Goal: Task Accomplishment & Management: Use online tool/utility

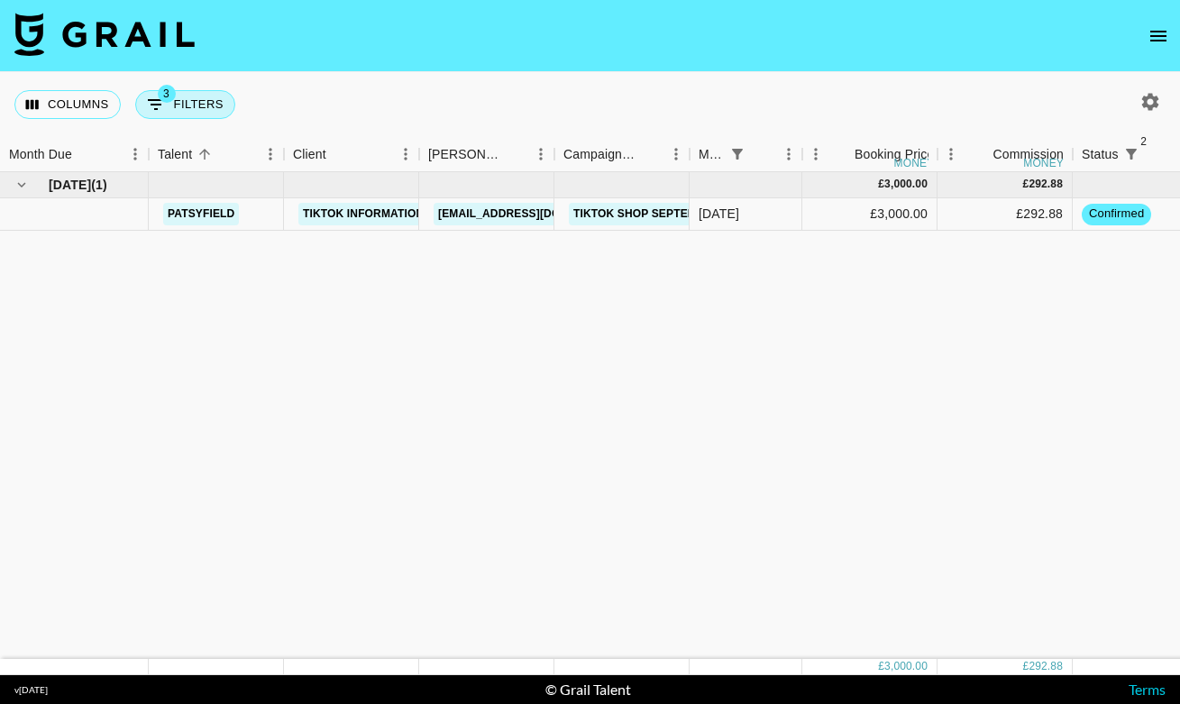
click at [171, 97] on span "3" at bounding box center [167, 94] width 18 height 18
select select "monthDue2"
select select "[DATE]"
select select "status"
select select "not"
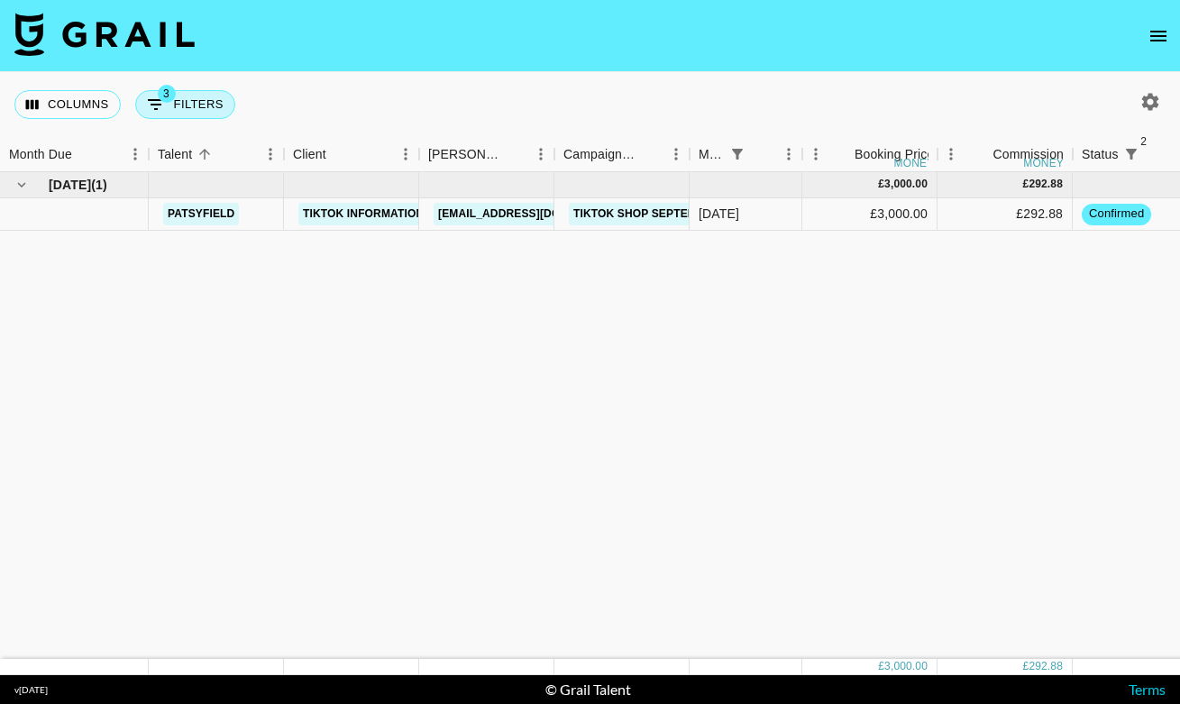
select select "declined"
select select "status"
select select "not"
select select "cancelled"
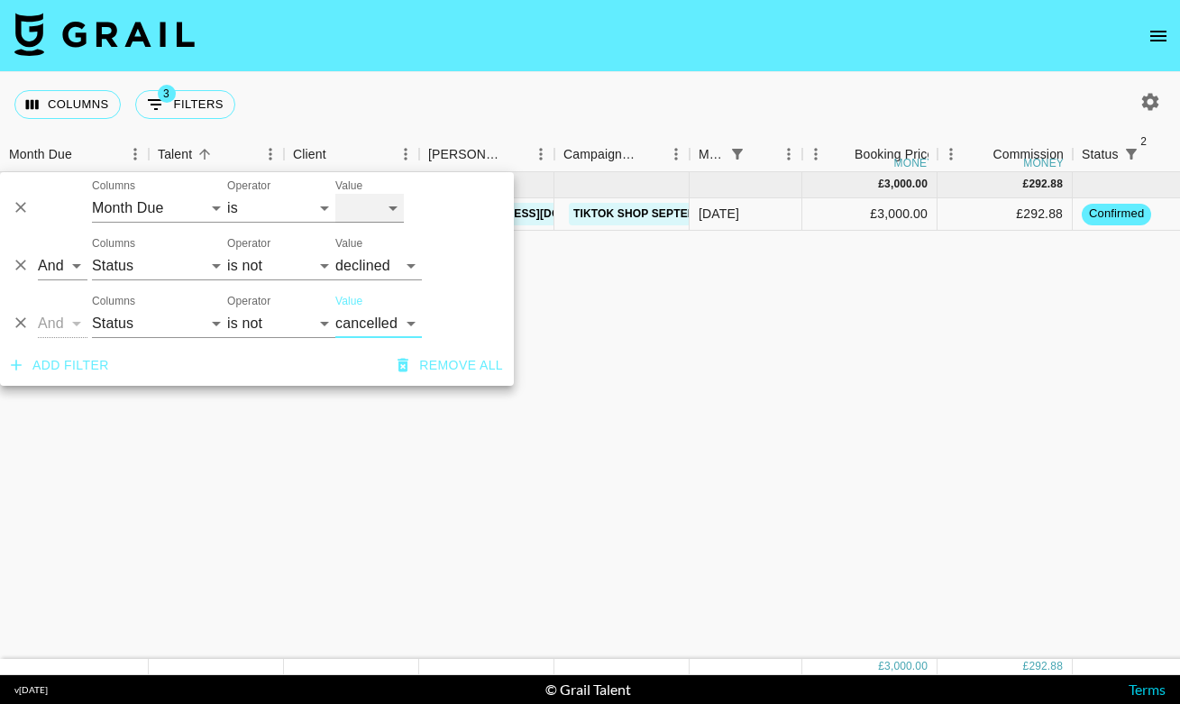
click at [365, 212] on select "[DATE] [DATE] '[DATE] May '[DATE] Mar '[DATE] Jan '[DATE] Nov '[DATE] Sep '[DAT…" at bounding box center [369, 208] width 68 height 29
select select "[DATE]"
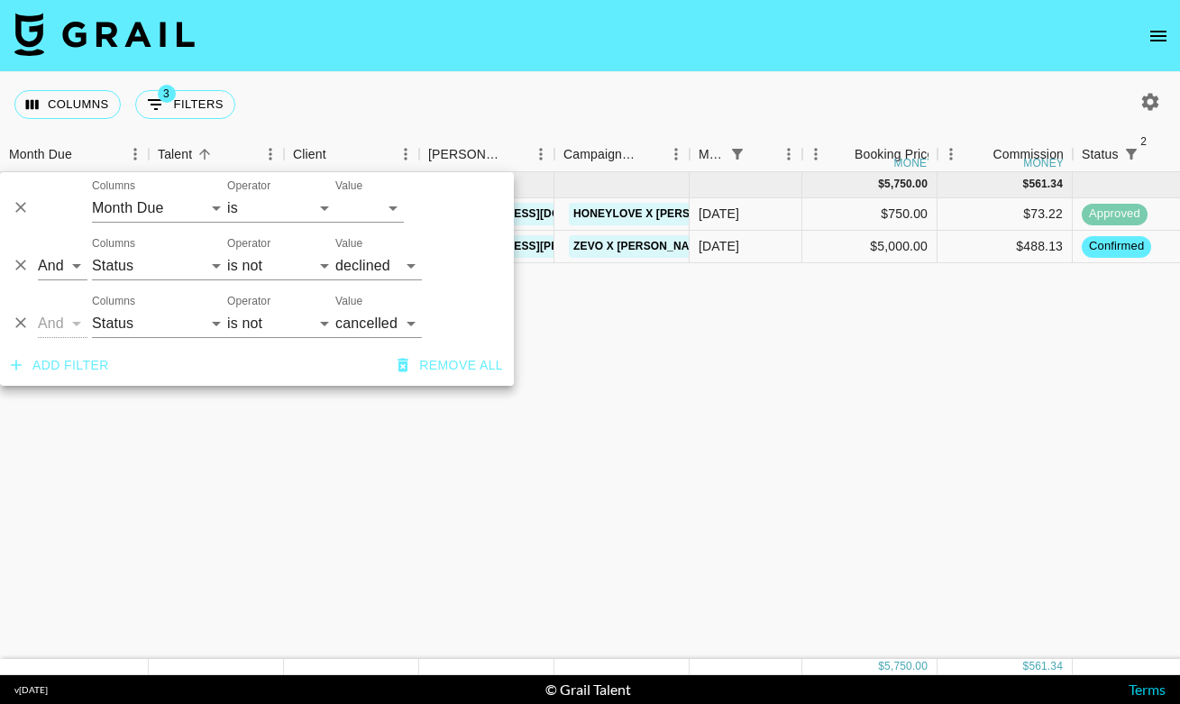
click at [657, 418] on div "[DATE] ( 2 ) $ 5,750.00 $ 561.34 blairannn Honeylove [EMAIL_ADDRESS][DOMAIN_NAM…" at bounding box center [978, 415] width 1956 height 487
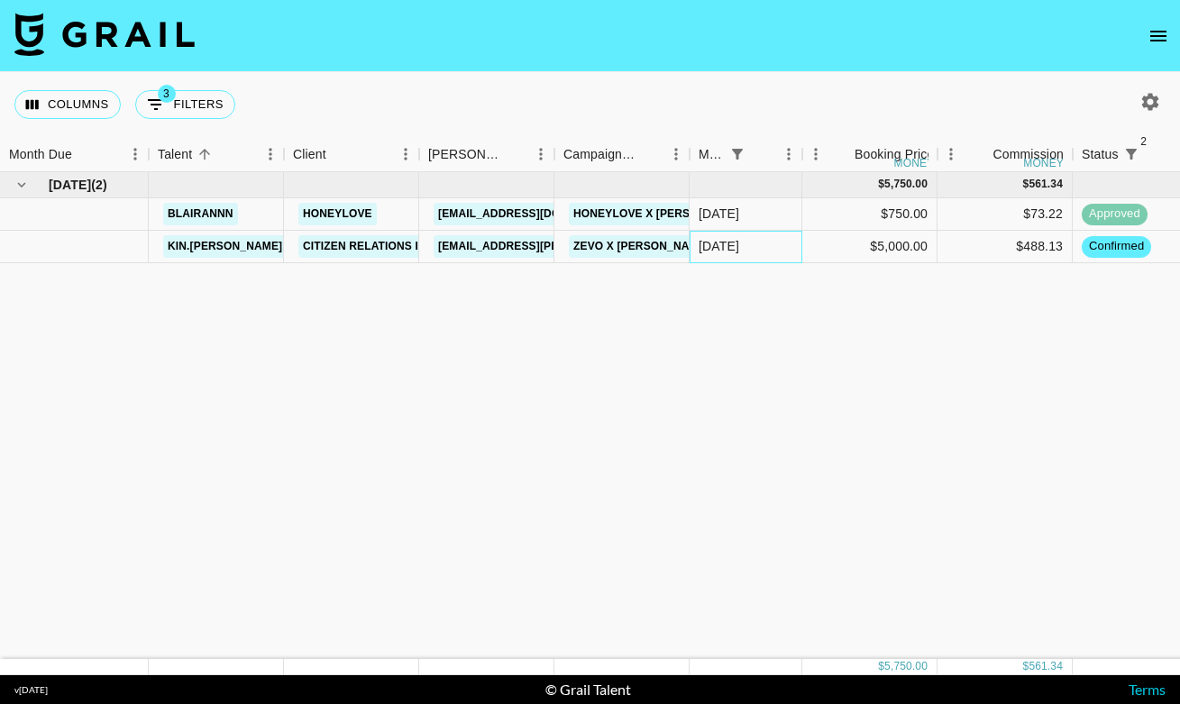
click at [760, 243] on div "[DATE]" at bounding box center [746, 247] width 113 height 32
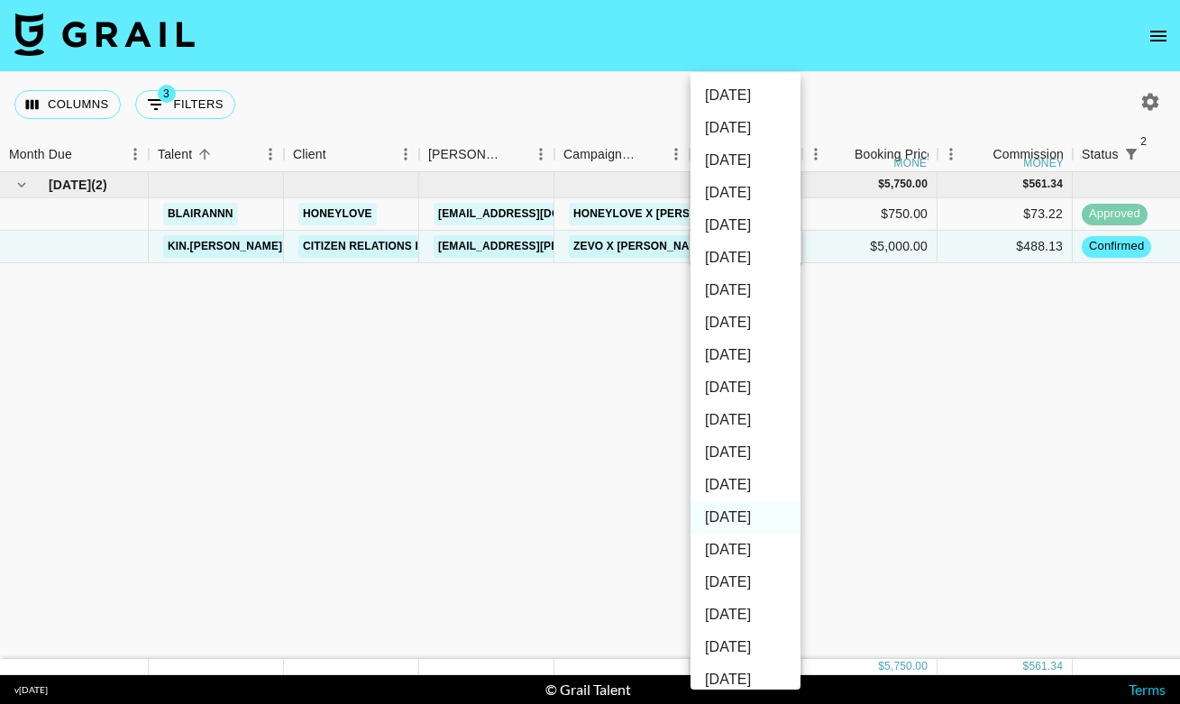
click at [750, 498] on li "[DATE]" at bounding box center [745, 485] width 110 height 32
type input "[DATE]"
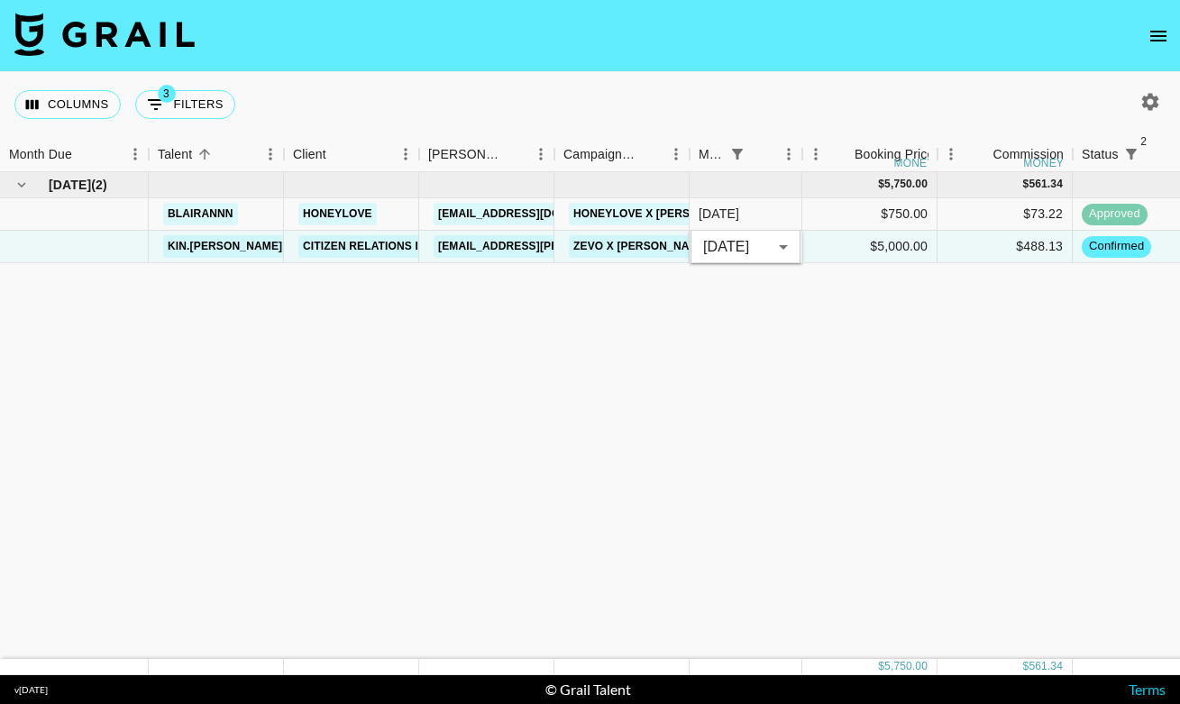
click at [514, 473] on div "[DATE] ( 2 ) $ 5,750.00 $ 561.34 blairannn Honeylove [EMAIL_ADDRESS][DOMAIN_NAM…" at bounding box center [978, 415] width 1956 height 487
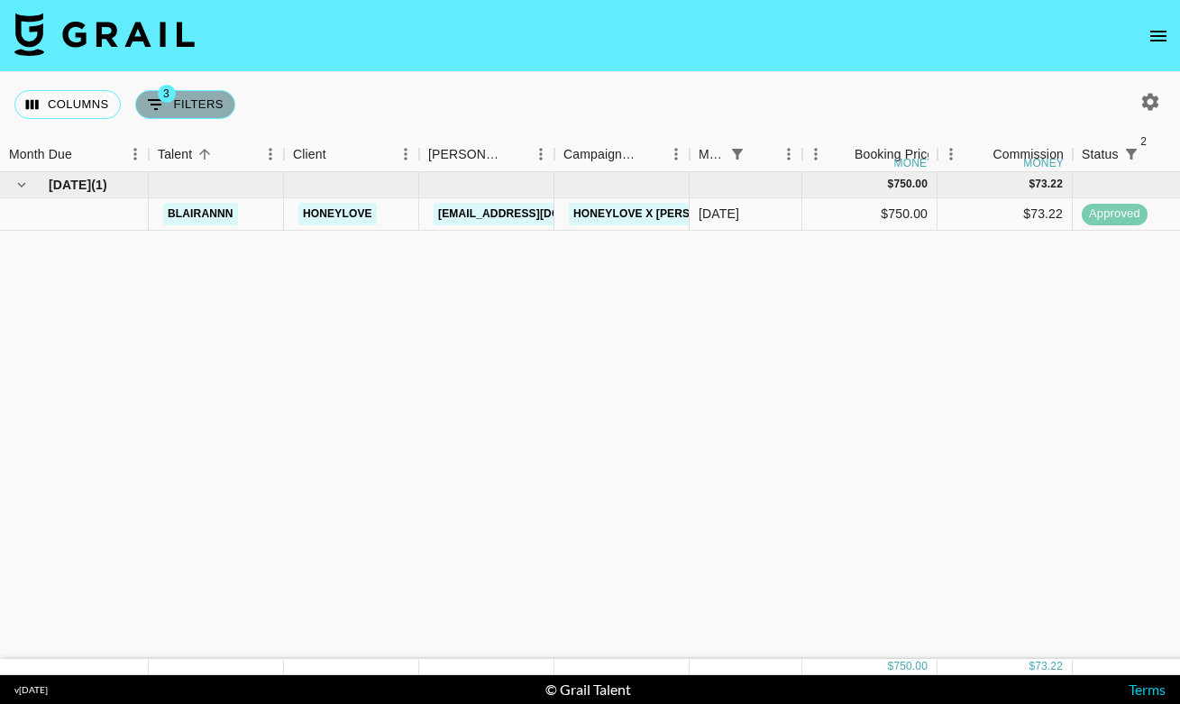
click at [172, 105] on button "3 Filters" at bounding box center [185, 104] width 100 height 29
select select "monthDue2"
select select "[DATE]"
select select "status"
select select "not"
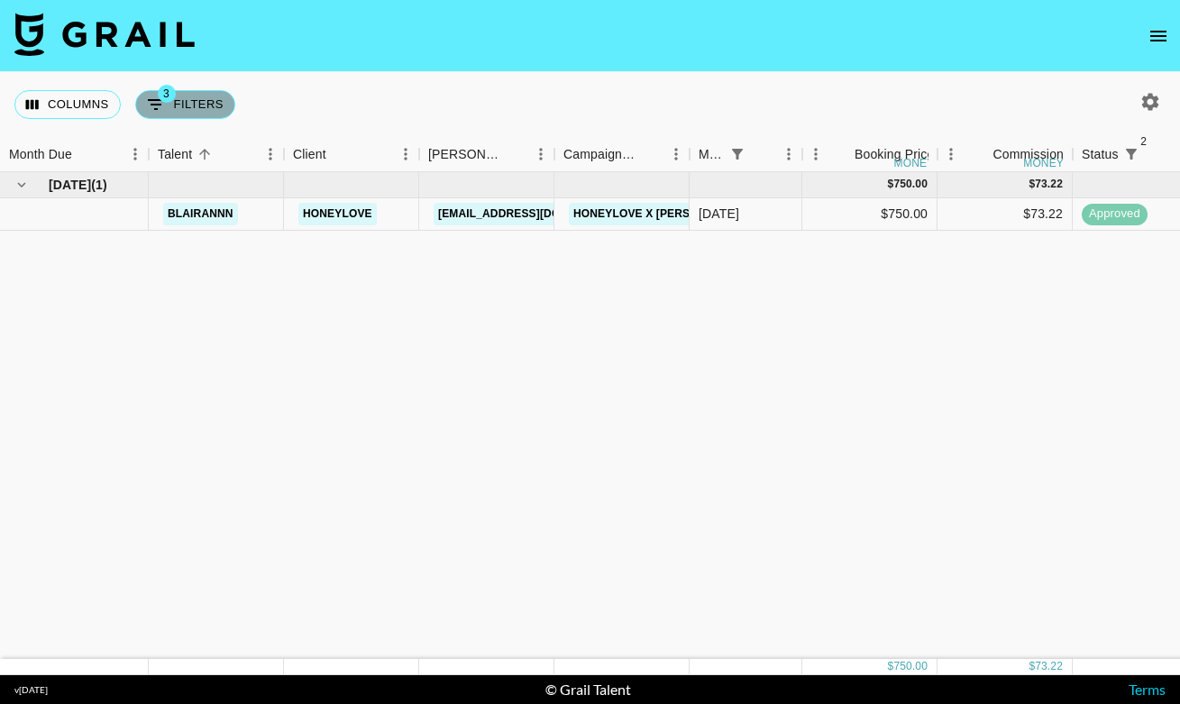
select select "declined"
select select "status"
select select "not"
select select "cancelled"
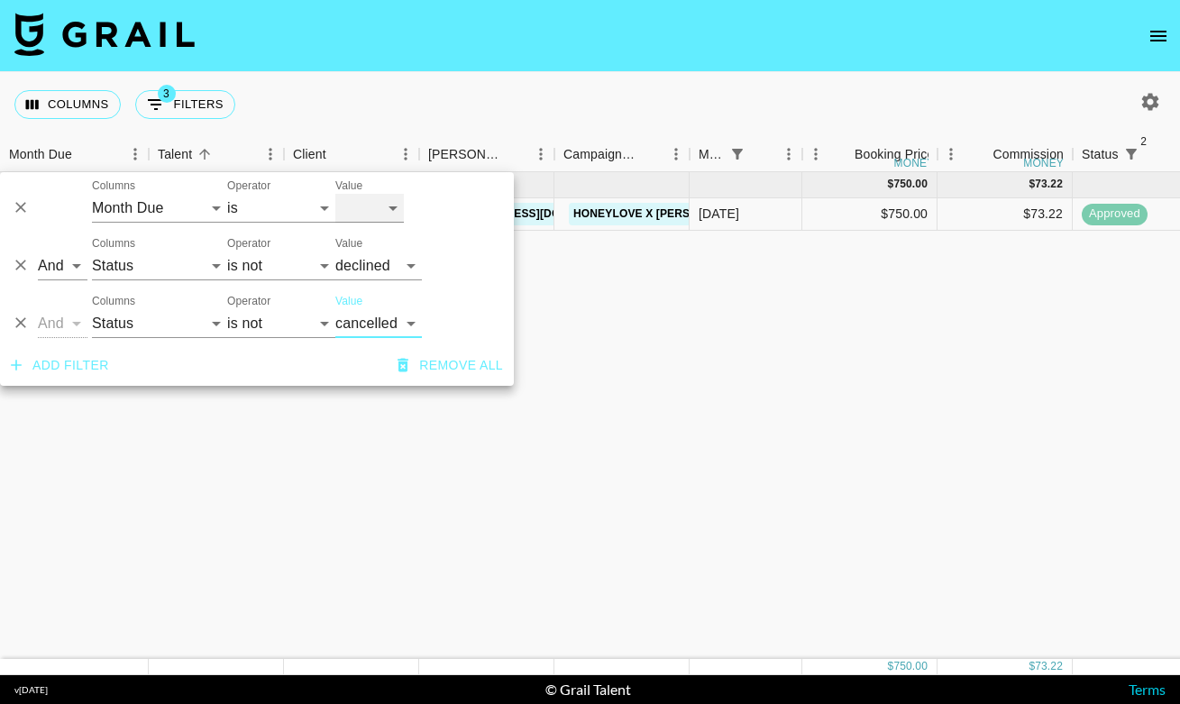
click at [379, 206] on select "[DATE] [DATE] '[DATE] May '[DATE] Mar '[DATE] Jan '[DATE] Nov '[DATE] Sep '[DAT…" at bounding box center [369, 208] width 68 height 29
select select "[DATE]"
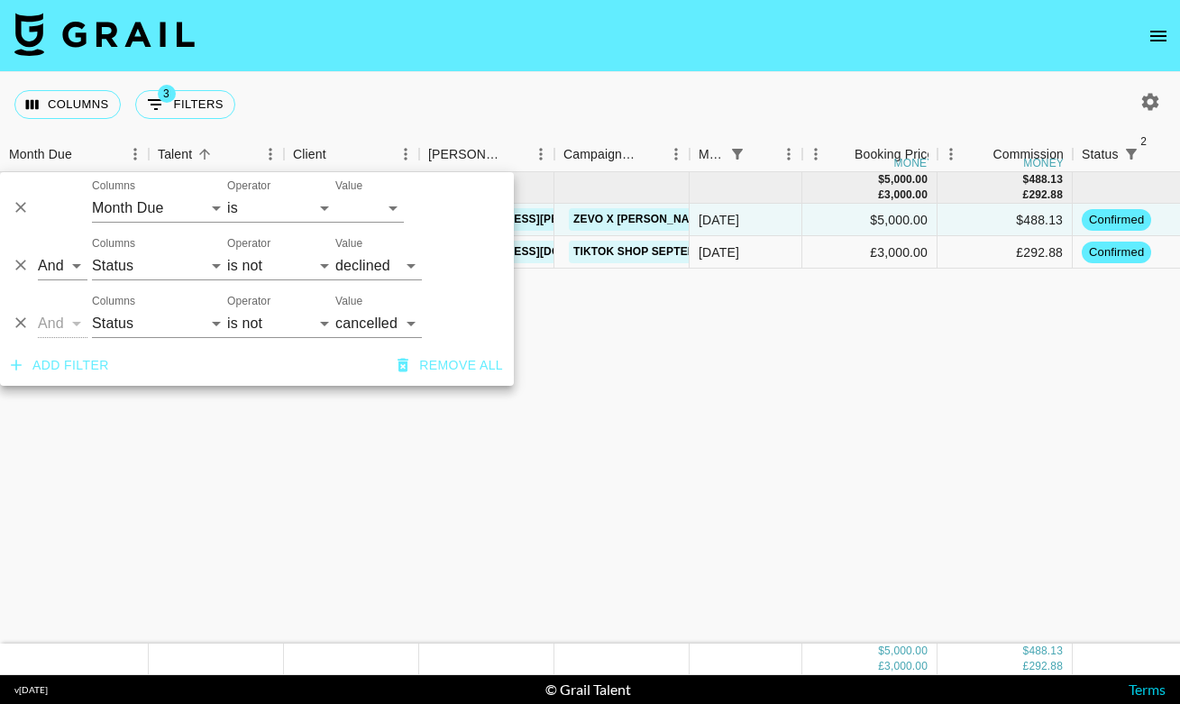
click at [886, 337] on div "[DATE] ( 2 ) $ 5,000.00 £ 3,000.00 $ 488.13 £ 292.88 kin.[PERSON_NAME] Citizen …" at bounding box center [978, 407] width 1956 height 471
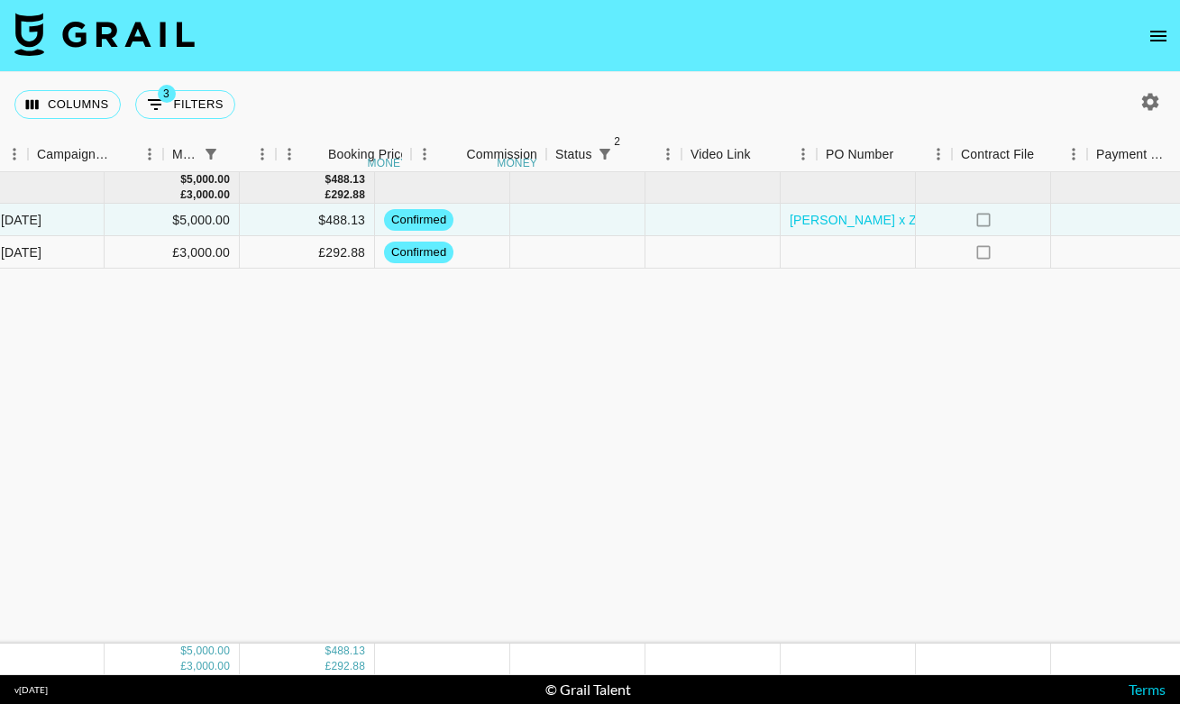
scroll to position [0, 776]
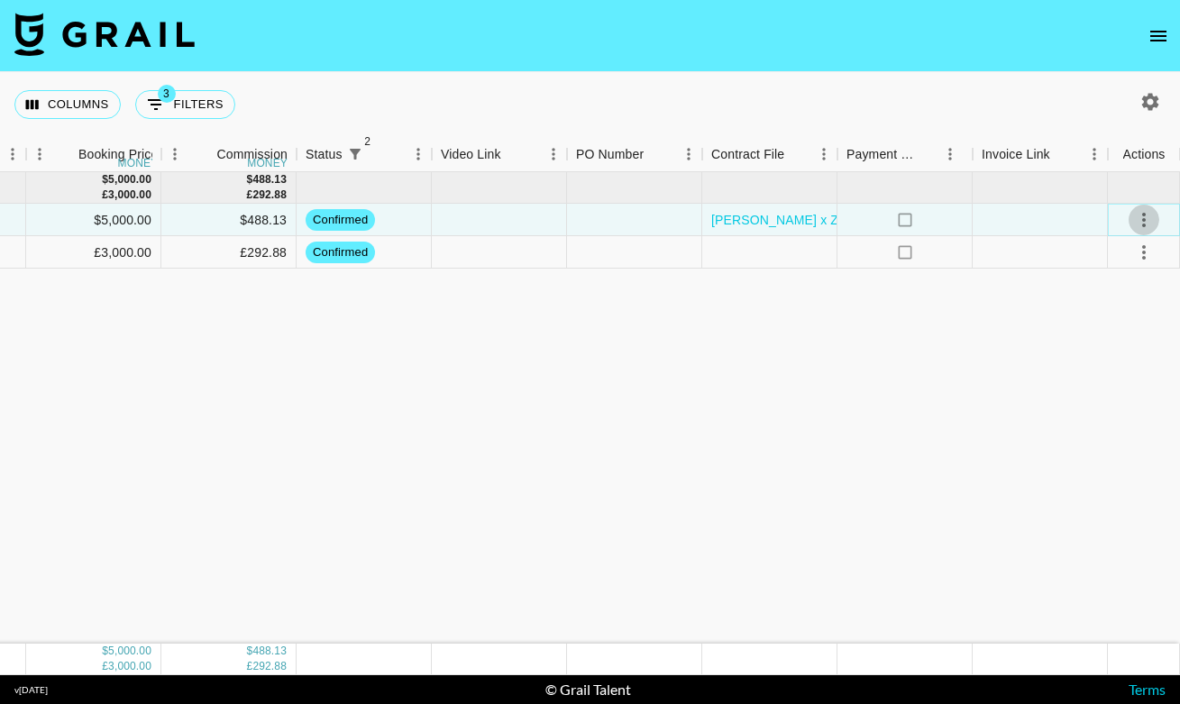
click at [1151, 222] on icon "select merge strategy" at bounding box center [1144, 220] width 22 height 22
click at [1142, 328] on li "Draft Created" at bounding box center [1121, 323] width 117 height 32
click at [665, 428] on div "[DATE] ( 2 ) $ 5,000.00 £ 3,000.00 $ 488.13 £ 292.88 kin.[PERSON_NAME] Citizen …" at bounding box center [202, 407] width 1956 height 471
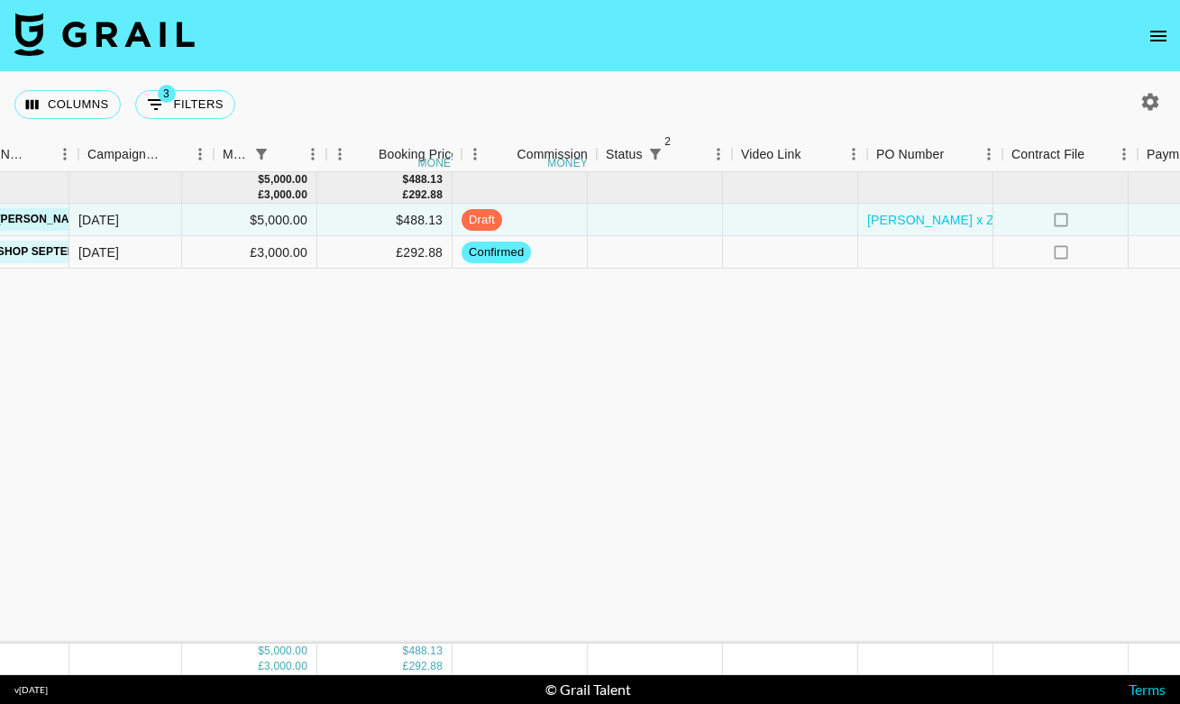
scroll to position [0, 0]
